Goal: Information Seeking & Learning: Learn about a topic

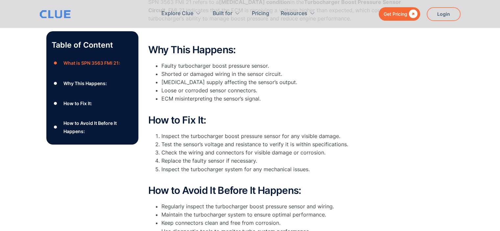
scroll to position [164, 0]
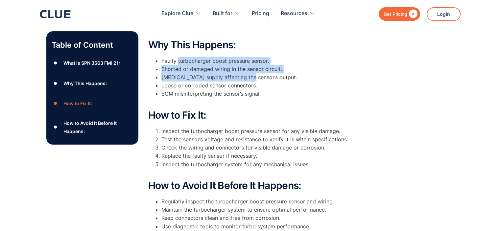
drag, startPoint x: 178, startPoint y: 58, endPoint x: 249, endPoint y: 73, distance: 72.7
click at [249, 73] on ul "Faulty turbocharger boost pressure sensor. Shorted or damaged wiring in the sen…" at bounding box center [279, 82] width 263 height 50
click at [249, 73] on li "[MEDICAL_DATA] supply affecting the sensor’s output." at bounding box center [286, 77] width 250 height 8
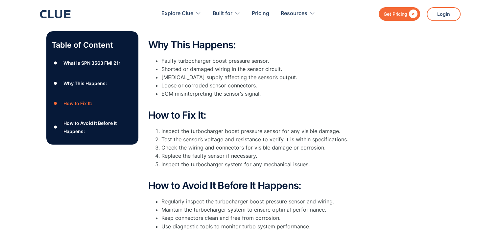
drag, startPoint x: 156, startPoint y: 70, endPoint x: 163, endPoint y: 69, distance: 6.6
click at [159, 70] on ul "Faulty turbocharger boost pressure sensor. Shorted or damaged wiring in the sen…" at bounding box center [279, 82] width 263 height 50
drag, startPoint x: 174, startPoint y: 69, endPoint x: 245, endPoint y: 78, distance: 72.3
click at [229, 76] on ul "Faulty turbocharger boost pressure sensor. Shorted or damaged wiring in the sen…" at bounding box center [279, 82] width 263 height 50
click at [252, 79] on li "[MEDICAL_DATA] supply affecting the sensor’s output." at bounding box center [286, 77] width 250 height 8
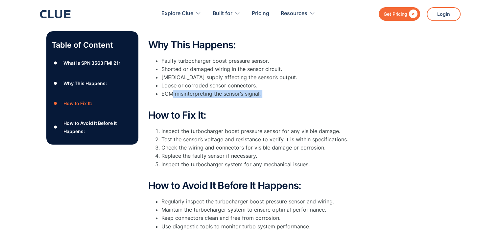
drag, startPoint x: 221, startPoint y: 98, endPoint x: 271, endPoint y: 102, distance: 49.8
click at [271, 102] on li "ECM misinterpreting the sensor’s signal." at bounding box center [286, 98] width 250 height 16
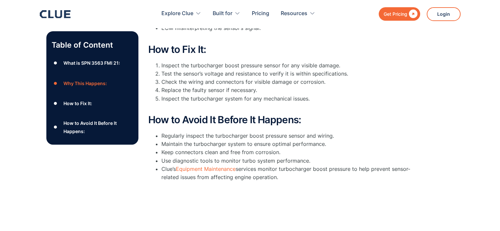
scroll to position [0, 0]
